Goal: Book appointment/travel/reservation

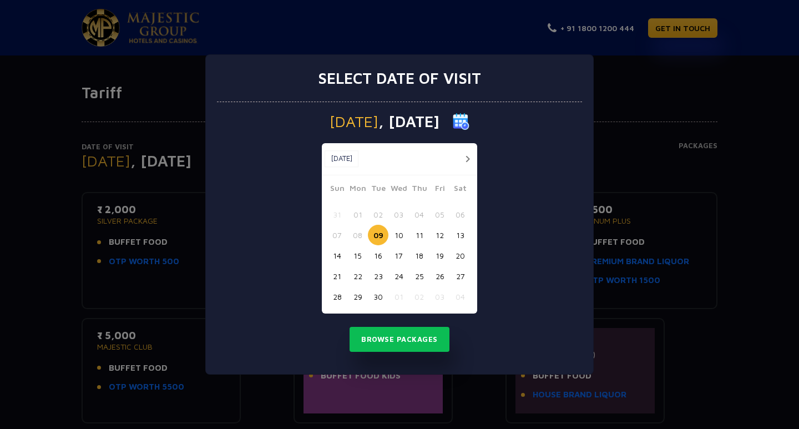
click at [334, 252] on button "14" at bounding box center [337, 255] width 21 height 21
click at [383, 336] on button "Browse Packages" at bounding box center [399, 340] width 100 height 26
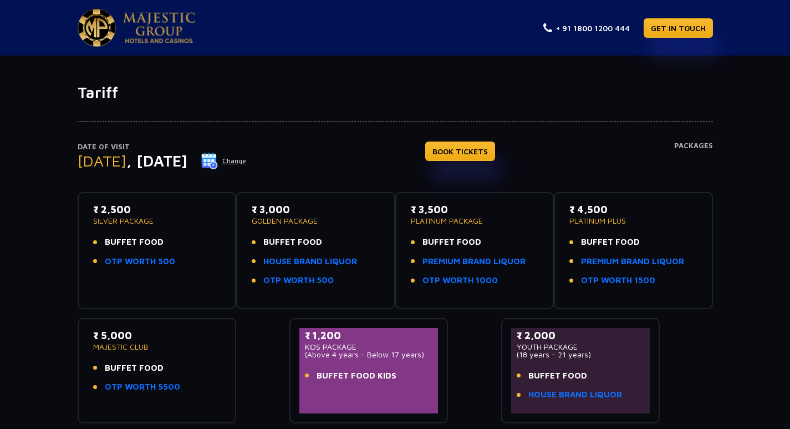
click at [218, 157] on img at bounding box center [209, 161] width 17 height 17
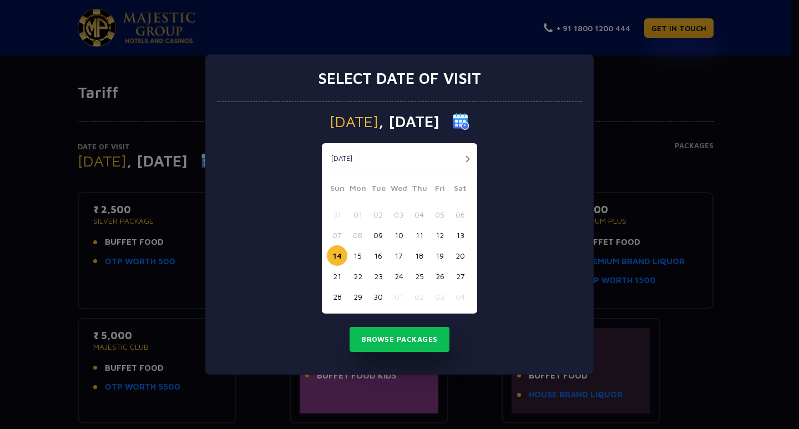
click at [460, 233] on button "13" at bounding box center [460, 235] width 21 height 21
click at [417, 339] on button "Browse Packages" at bounding box center [399, 340] width 100 height 26
